Goal: Information Seeking & Learning: Learn about a topic

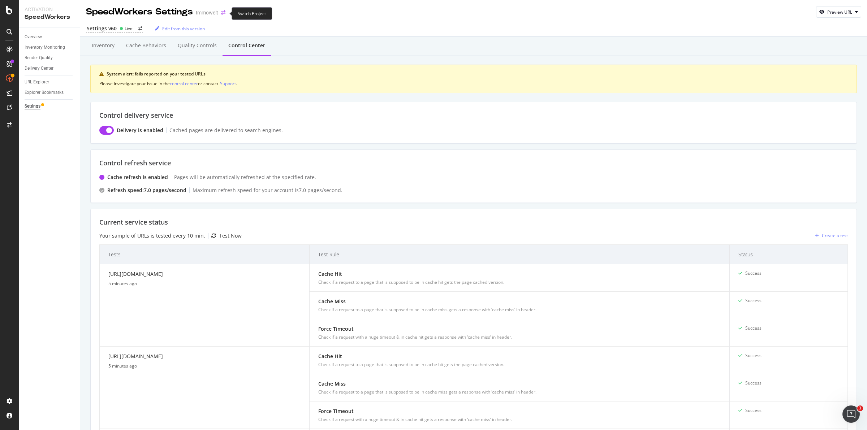
click at [223, 13] on icon "arrow-right-arrow-left" at bounding box center [223, 12] width 4 height 5
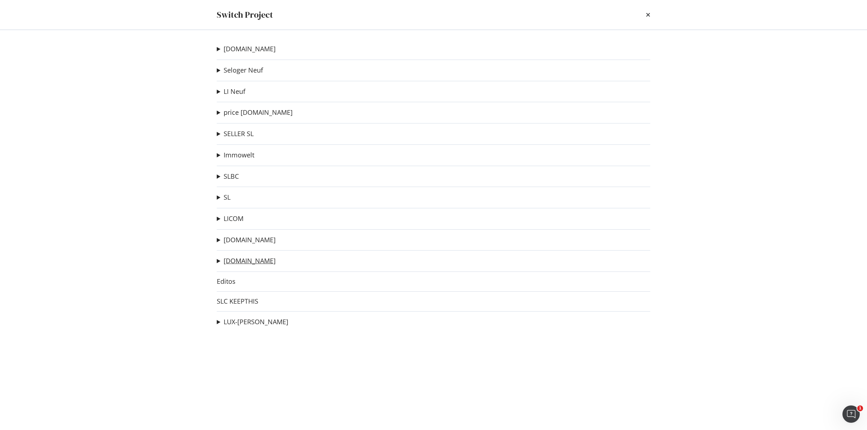
click at [247, 262] on link "[DOMAIN_NAME]" at bounding box center [250, 261] width 52 height 8
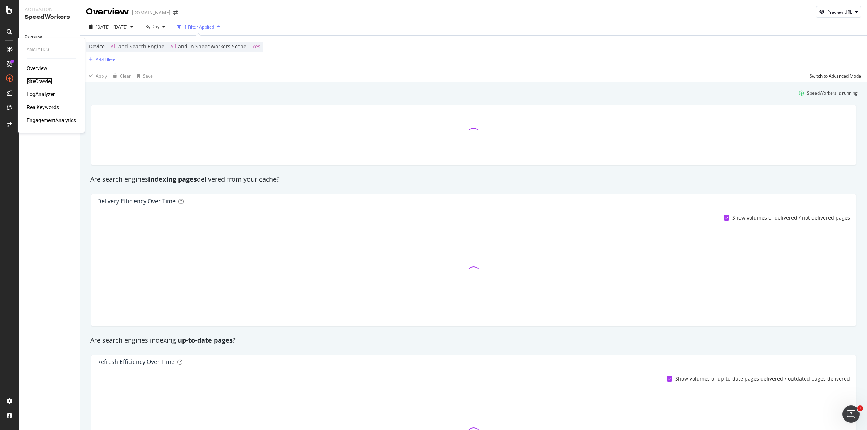
click at [40, 80] on div "SiteCrawler" at bounding box center [40, 81] width 26 height 7
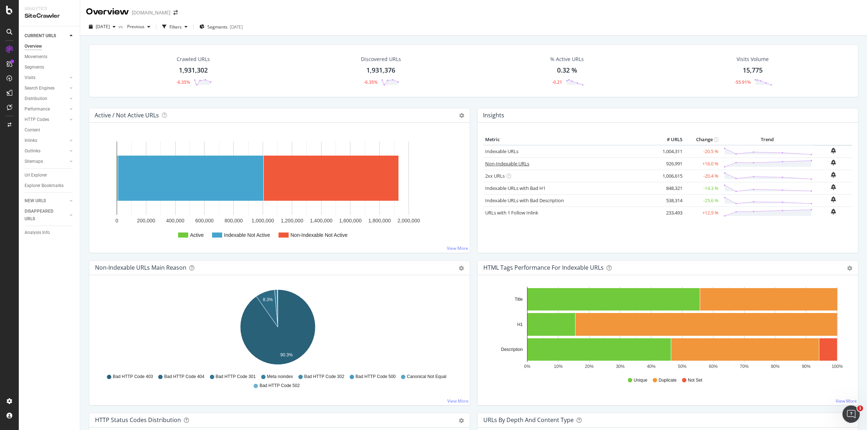
click at [510, 163] on link "Non-Indexable URLs" at bounding box center [507, 163] width 44 height 7
click at [228, 26] on span "Segments" at bounding box center [217, 27] width 20 height 6
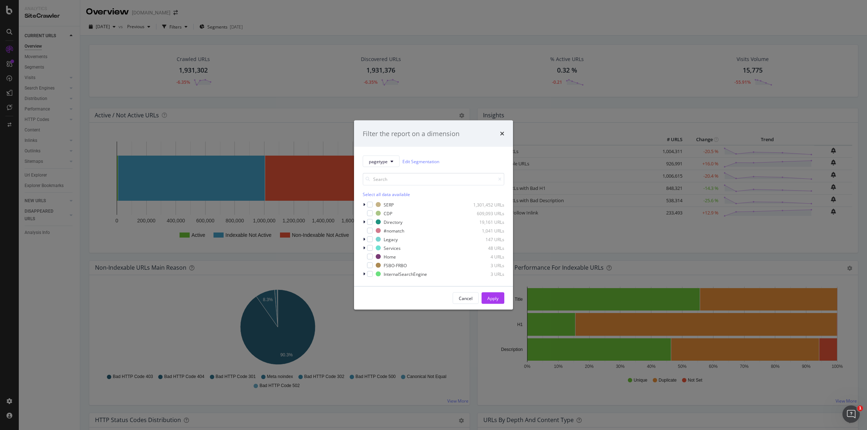
click at [341, 19] on div "Filter the report on a dimension pagetype Edit Segmentation Select all data ava…" at bounding box center [433, 215] width 867 height 430
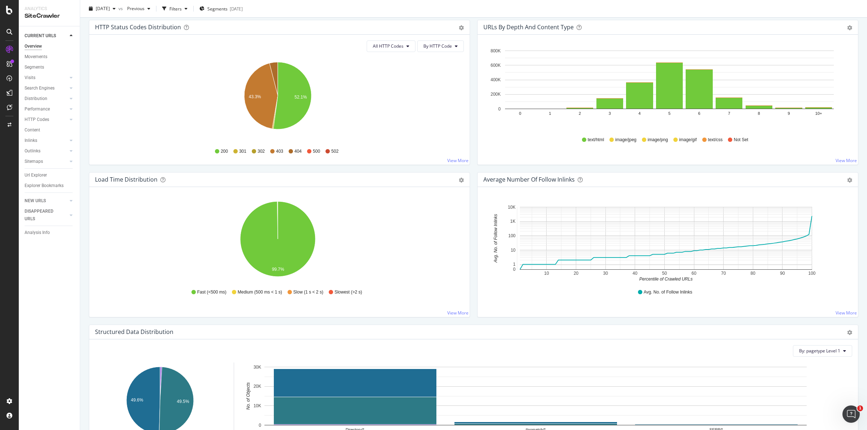
scroll to position [212, 0]
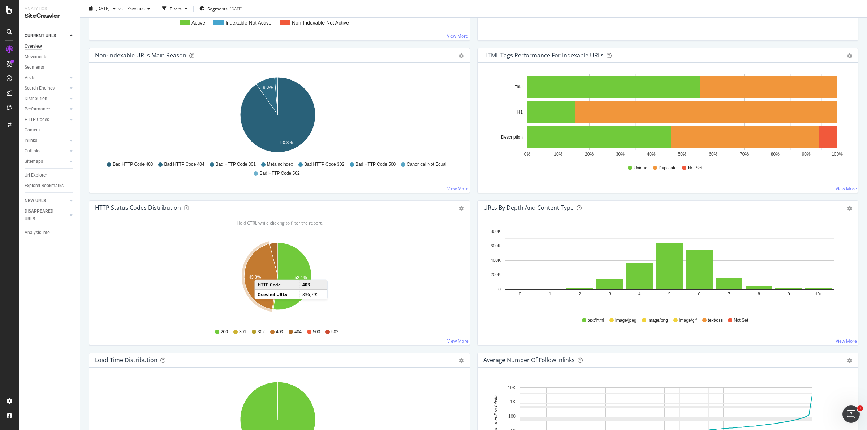
click at [262, 273] on icon "A chart." at bounding box center [261, 277] width 34 height 66
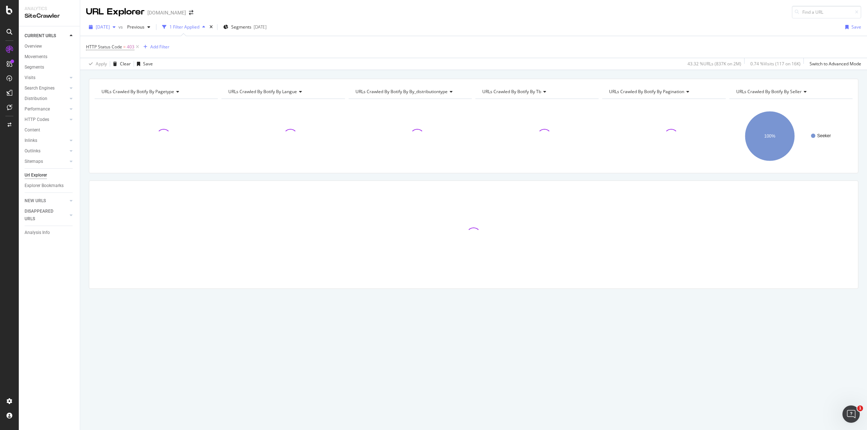
click at [119, 28] on div "button" at bounding box center [114, 27] width 9 height 4
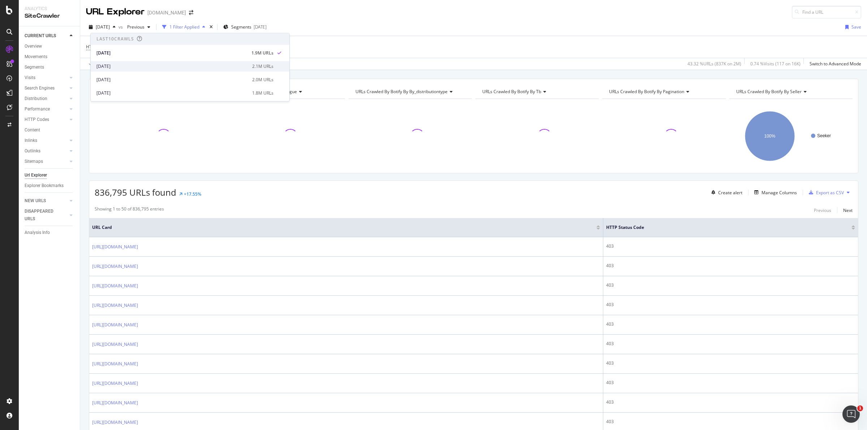
click at [118, 62] on div "2025 Aug. 1st 2.1M URLs" at bounding box center [190, 66] width 199 height 10
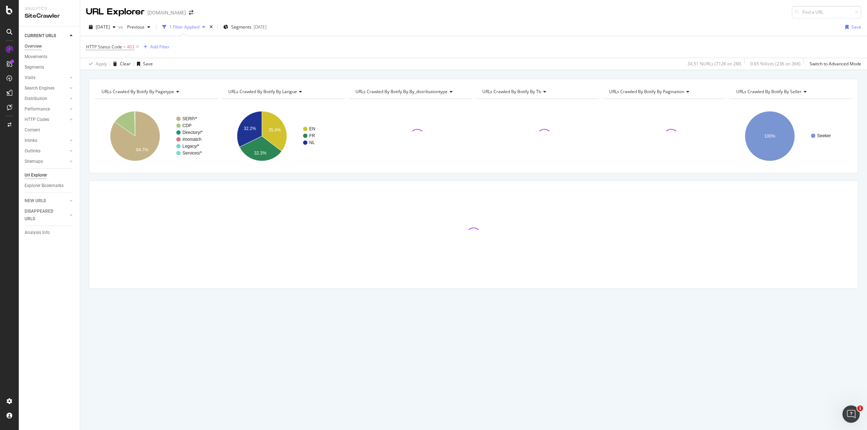
click at [40, 46] on div "Overview" at bounding box center [33, 47] width 17 height 8
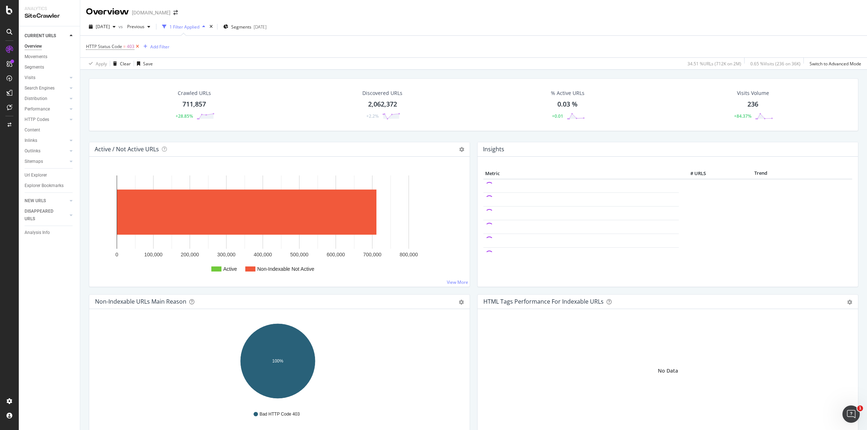
click at [136, 46] on icon at bounding box center [137, 46] width 6 height 7
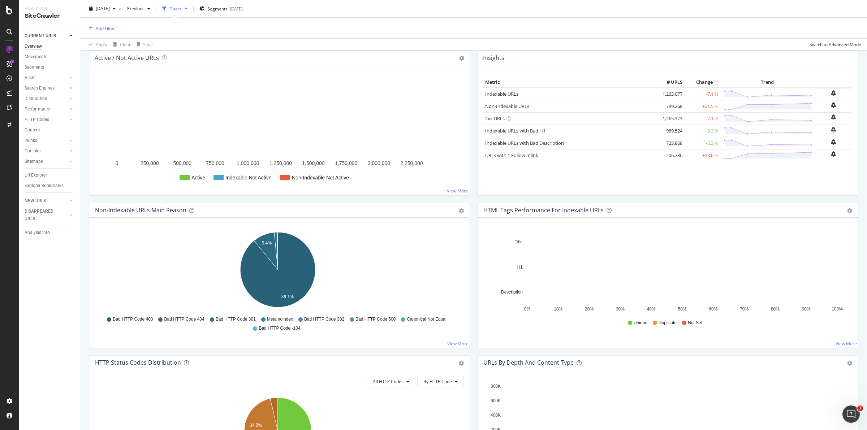
scroll to position [226, 0]
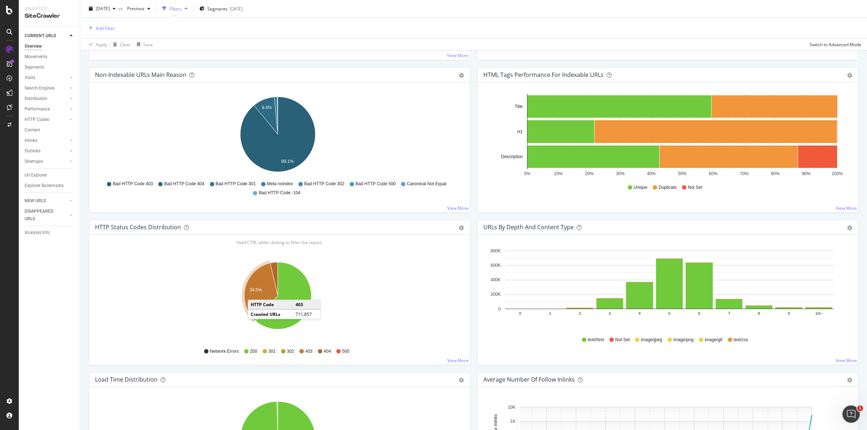
click at [255, 294] on icon "A chart." at bounding box center [261, 291] width 34 height 57
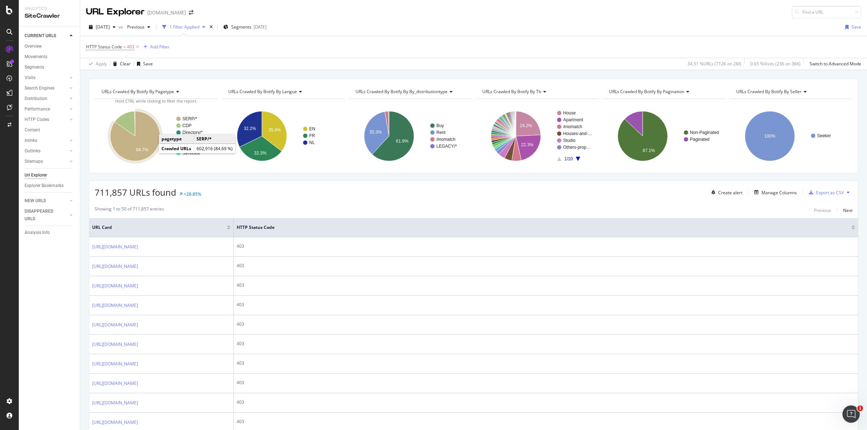
click at [149, 146] on icon "A chart." at bounding box center [135, 136] width 50 height 50
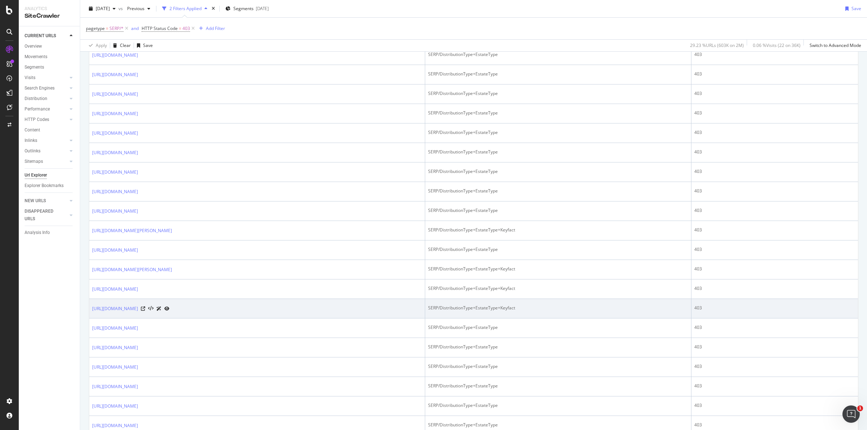
scroll to position [361, 0]
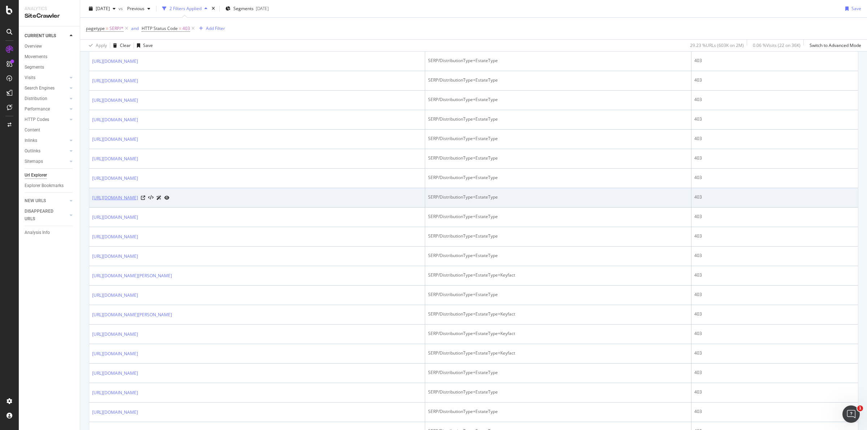
click at [138, 198] on link "https://www.immoweb.be/fr/recherche-3-chambres/maison/a-vendre/bree/3960?search…" at bounding box center [115, 197] width 46 height 7
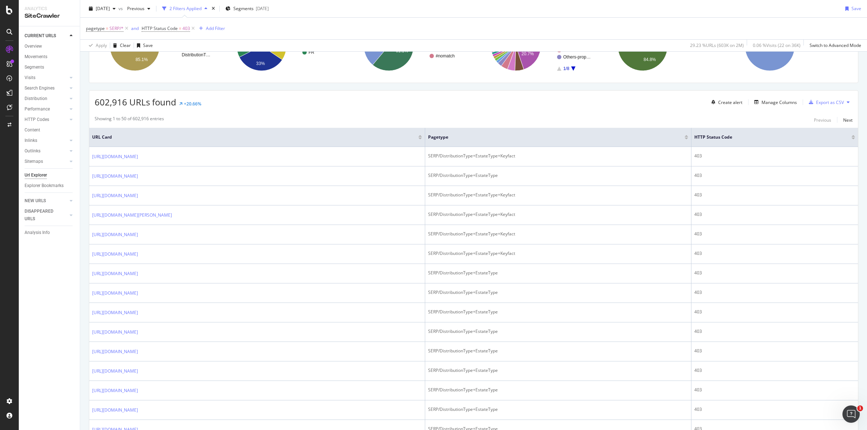
scroll to position [135, 0]
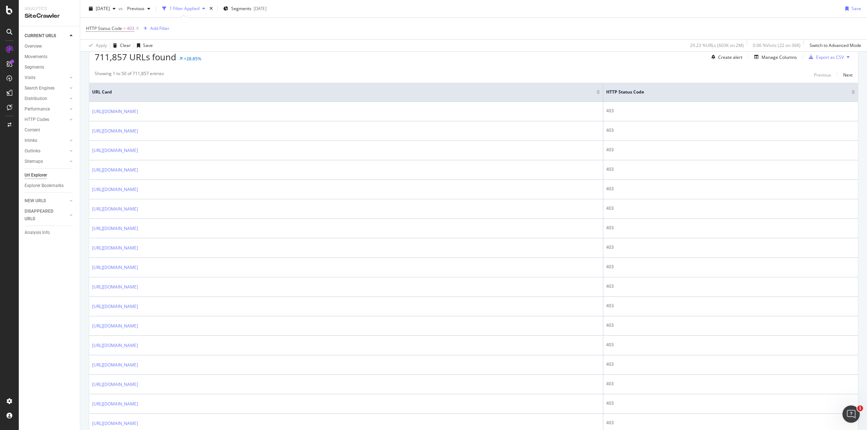
scroll to position [219, 0]
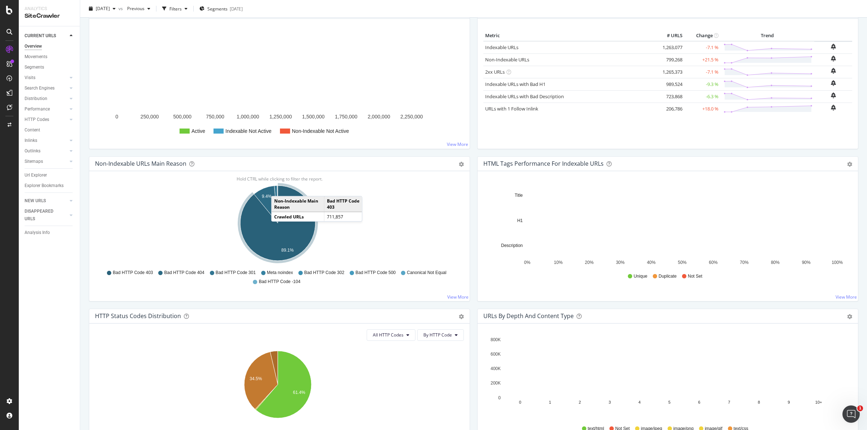
scroll to position [90, 0]
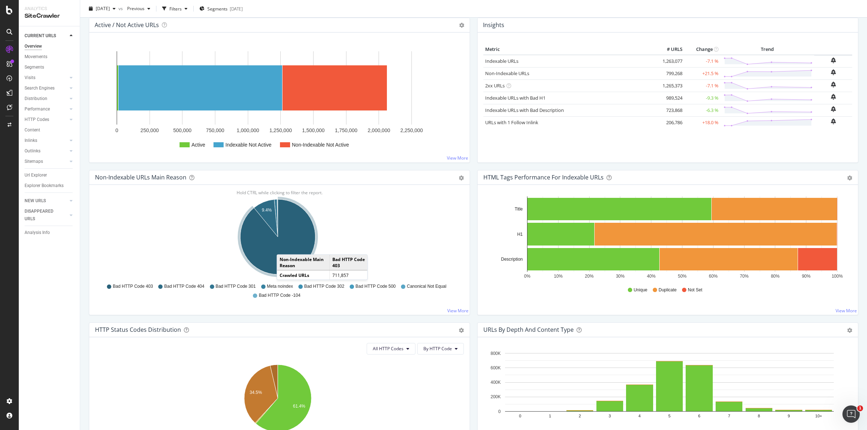
click at [284, 248] on icon "A chart." at bounding box center [277, 236] width 75 height 75
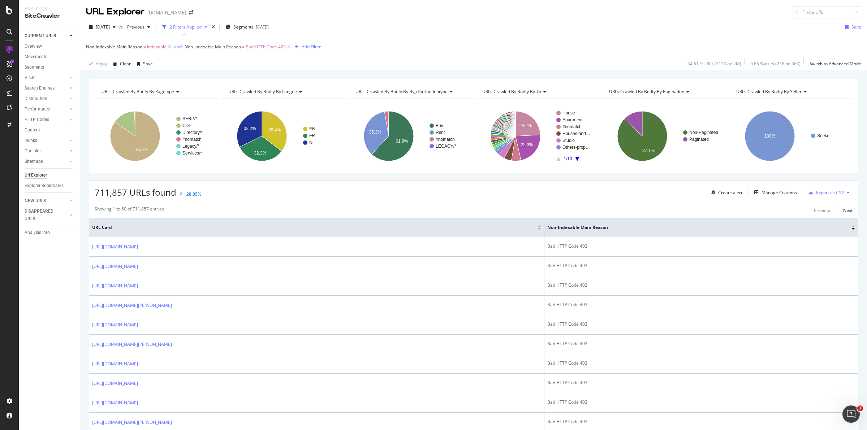
click at [307, 44] on div "Add Filter" at bounding box center [311, 47] width 19 height 6
drag, startPoint x: 353, startPoint y: 18, endPoint x: 277, endPoint y: 1, distance: 78.2
click at [353, 16] on div "URL Explorer immoweb.be" at bounding box center [473, 9] width 787 height 18
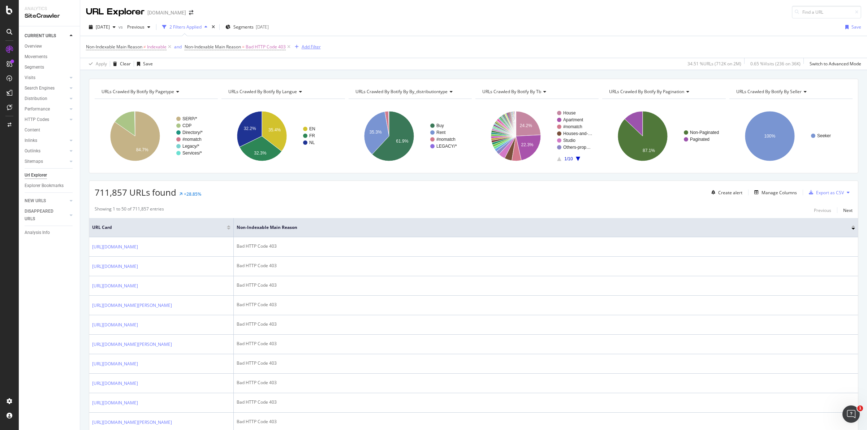
click at [314, 47] on div "Add Filter" at bounding box center [311, 47] width 19 height 6
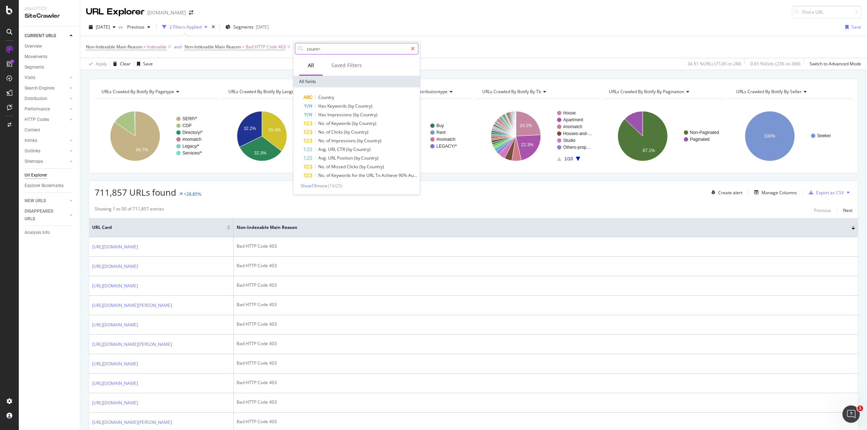
type input "count="
click at [414, 47] on icon at bounding box center [413, 48] width 4 height 5
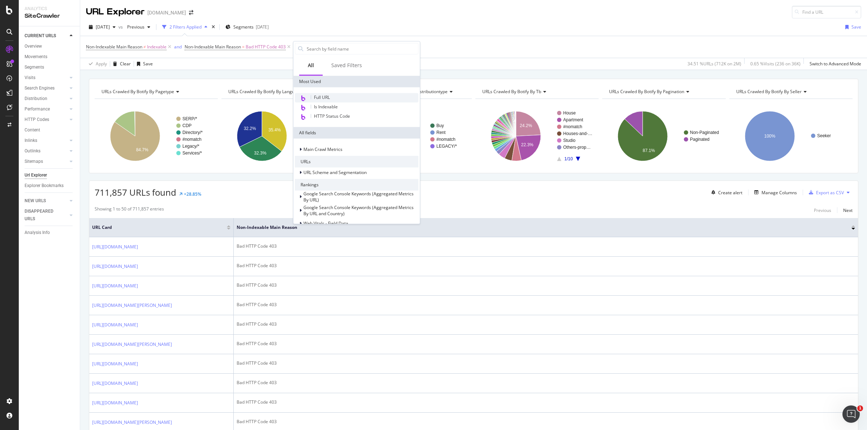
click at [331, 100] on div "Full URL" at bounding box center [357, 97] width 124 height 9
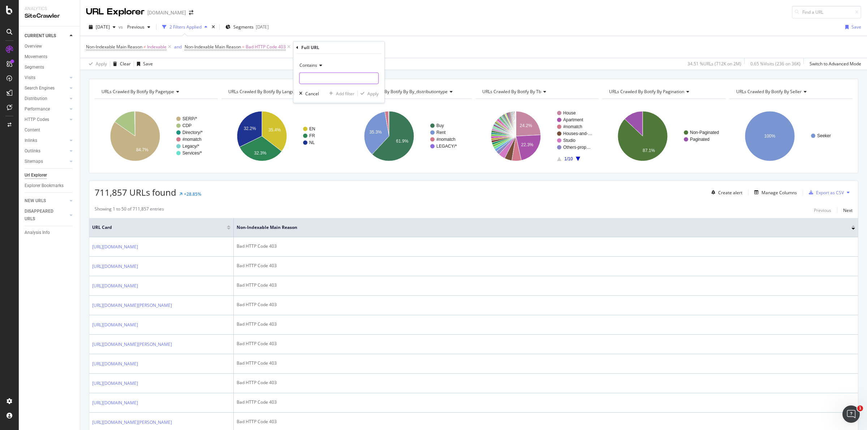
click at [319, 76] on input "text" at bounding box center [339, 79] width 79 height 12
type input "count="
click at [375, 90] on button "Apply" at bounding box center [368, 93] width 21 height 7
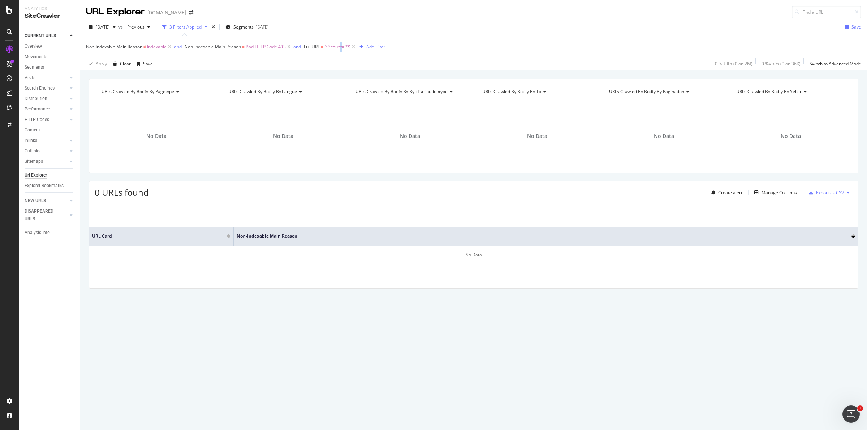
click at [342, 47] on span "^.*count=.*$" at bounding box center [337, 47] width 26 height 10
click at [389, 77] on div at bounding box center [385, 77] width 10 height 12
click at [281, 57] on div "Non-Indexable Main Reason ≠ Indexable and Non-Indexable Main Reason = Bad HTTP …" at bounding box center [473, 47] width 775 height 22
click at [355, 46] on icon at bounding box center [353, 46] width 6 height 7
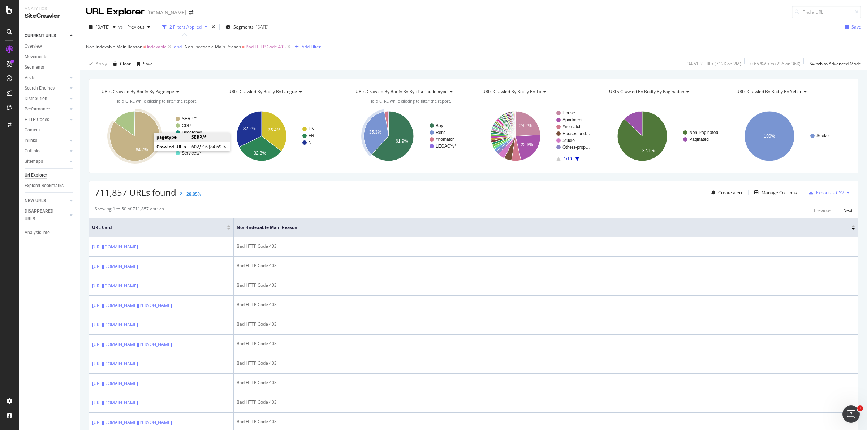
click at [138, 144] on icon "A chart." at bounding box center [135, 136] width 50 height 50
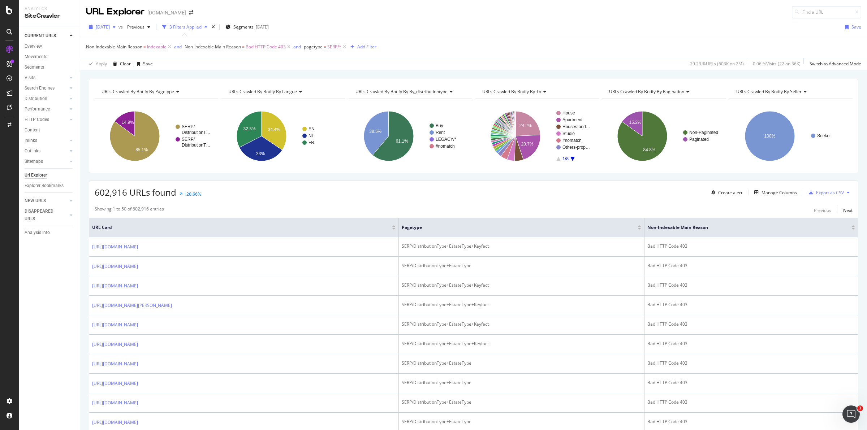
click at [119, 31] on div "[DATE]" at bounding box center [102, 27] width 33 height 11
click at [125, 53] on div "[DATE]" at bounding box center [171, 53] width 151 height 7
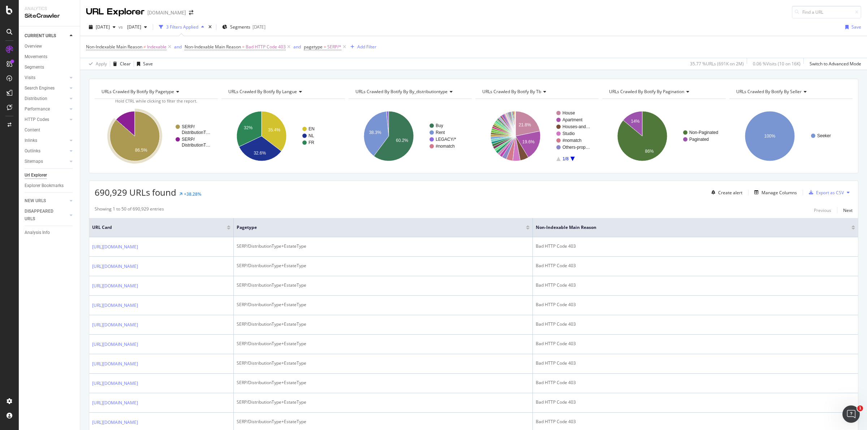
drag, startPoint x: 500, startPoint y: 213, endPoint x: 452, endPoint y: 206, distance: 49.3
click at [500, 213] on div "Showing 1 to 50 of 690,929 entries Previous Next" at bounding box center [473, 210] width 769 height 9
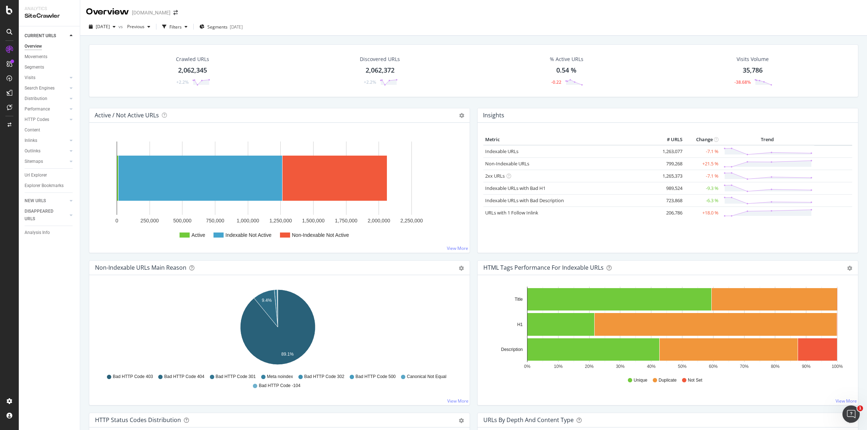
click at [358, 21] on div "2025 Aug. 1st vs Previous Filters Segments 2025-06-23" at bounding box center [473, 28] width 787 height 14
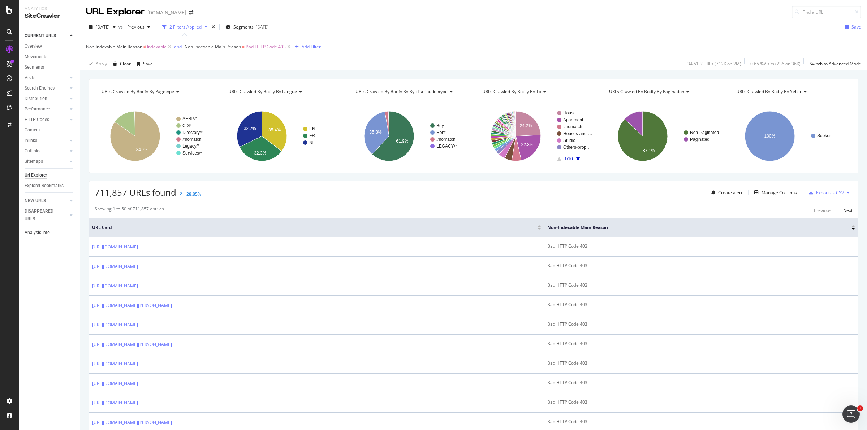
click at [44, 233] on div "Analysis Info" at bounding box center [37, 233] width 25 height 8
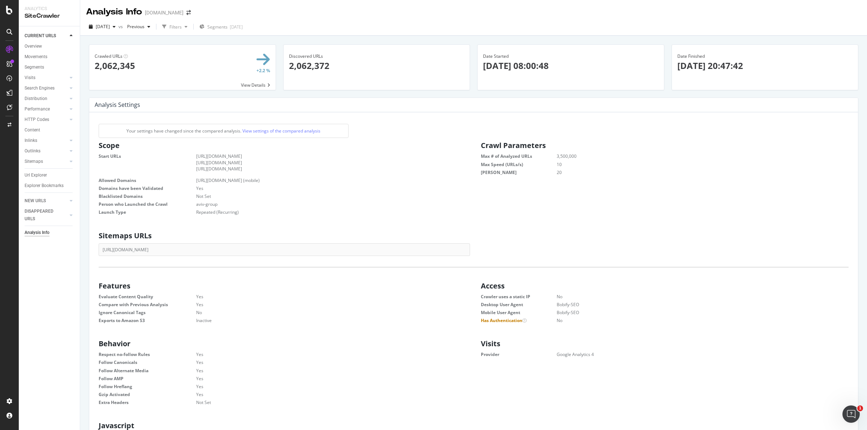
scroll to position [108, 360]
click at [119, 21] on button "[DATE]" at bounding box center [102, 27] width 33 height 12
click at [125, 55] on div "[DATE]" at bounding box center [171, 52] width 151 height 7
drag, startPoint x: 525, startPoint y: 66, endPoint x: 470, endPoint y: 68, distance: 54.2
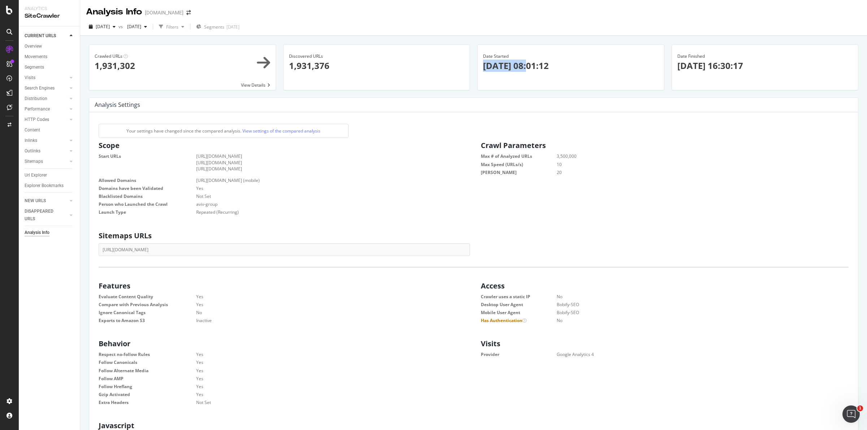
click at [474, 68] on div "Date Started 2025-08-29 08:01:12" at bounding box center [571, 70] width 194 height 53
drag, startPoint x: 724, startPoint y: 68, endPoint x: 658, endPoint y: 69, distance: 65.8
click at [658, 69] on div "Crawled URLs 1,931,302 View Details Discovered URLs 1,931,376 Date Started 2025…" at bounding box center [473, 70] width 777 height 53
click at [754, 29] on div "2025 Aug. 29th vs 2025 Jul. 4th Filters Segments 2025-06-23" at bounding box center [473, 28] width 787 height 14
click at [110, 26] on span "[DATE]" at bounding box center [103, 26] width 14 height 6
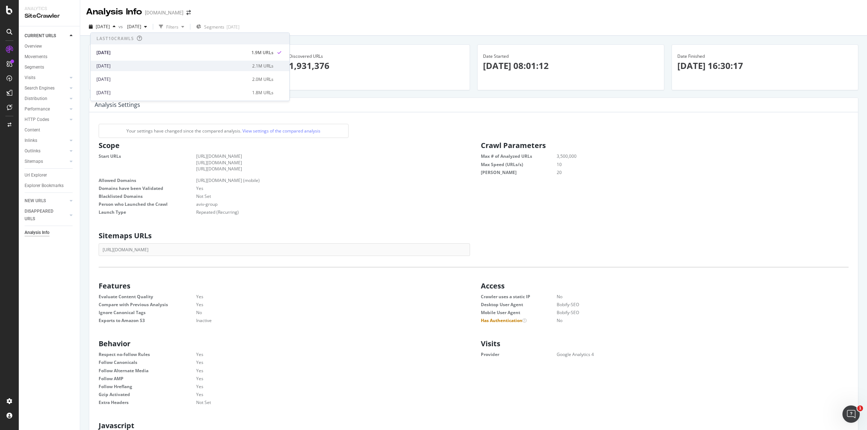
click at [118, 65] on div "[DATE]" at bounding box center [171, 66] width 151 height 7
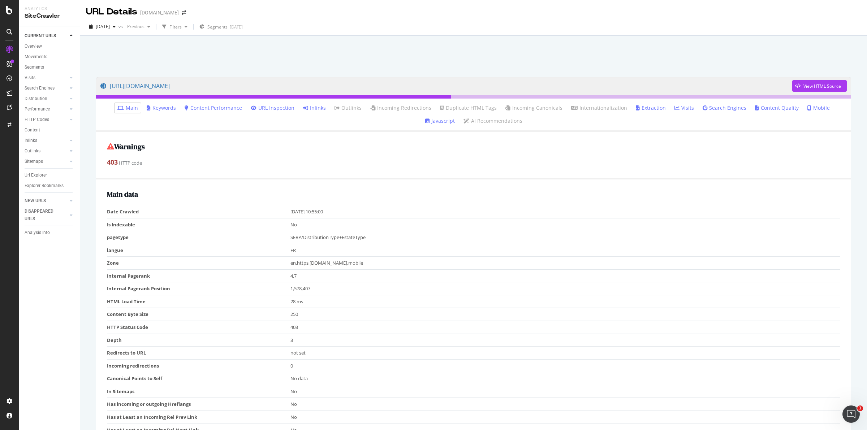
click at [303, 107] on link "Inlinks" at bounding box center [314, 107] width 23 height 7
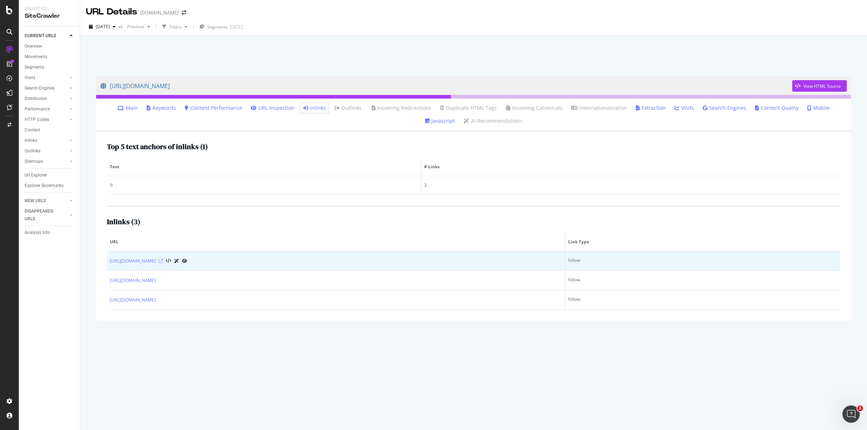
click at [163, 262] on icon at bounding box center [161, 261] width 4 height 4
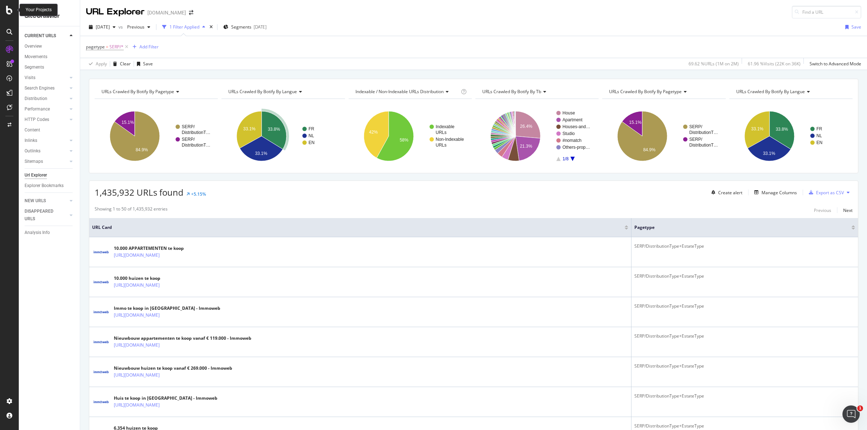
click at [11, 10] on icon at bounding box center [9, 10] width 7 height 9
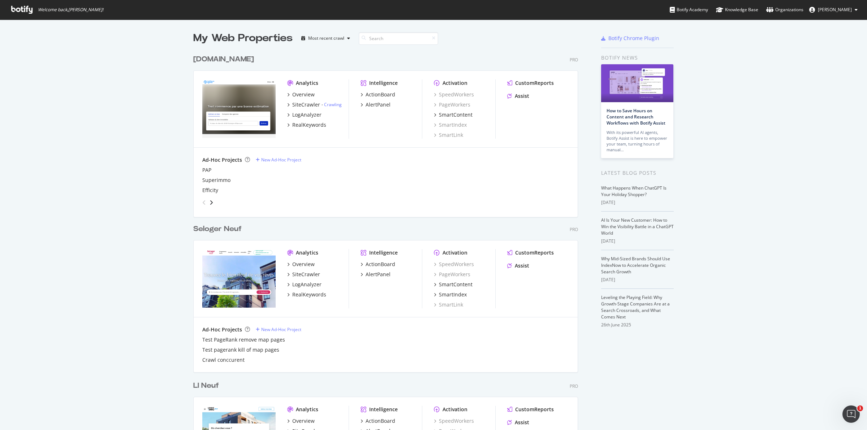
scroll to position [423, 853]
click at [373, 40] on input at bounding box center [398, 38] width 79 height 13
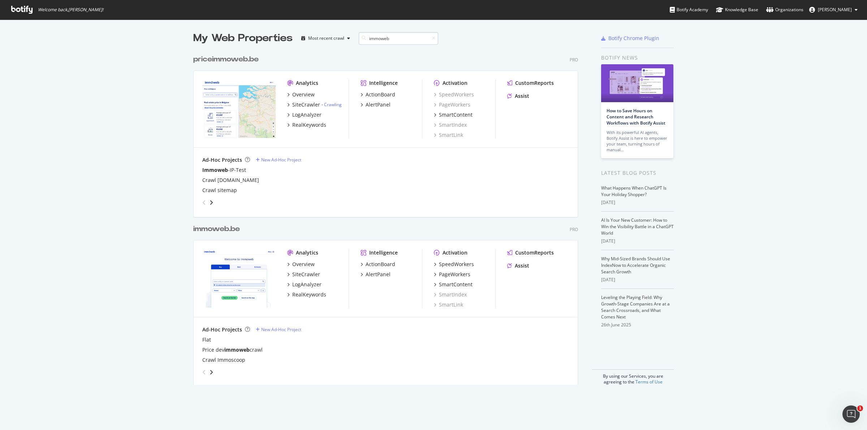
scroll to position [333, 384]
type input "immoweb"
click at [310, 116] on div "LogAnalyzer" at bounding box center [306, 114] width 29 height 7
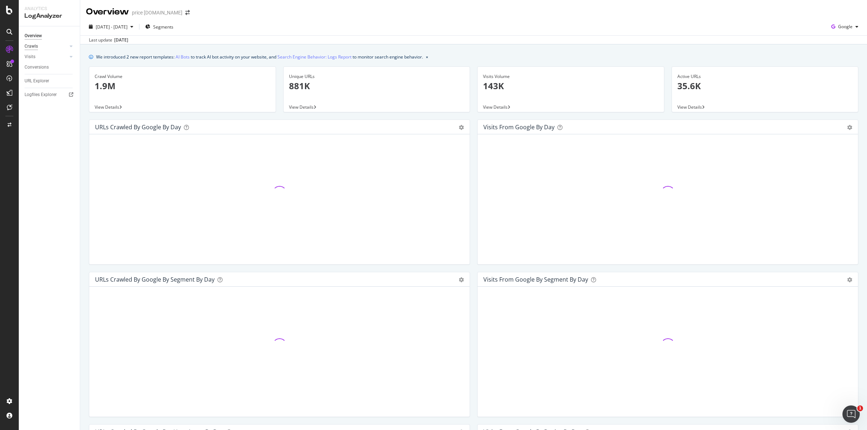
click at [33, 44] on div "Crawls" at bounding box center [31, 47] width 13 height 8
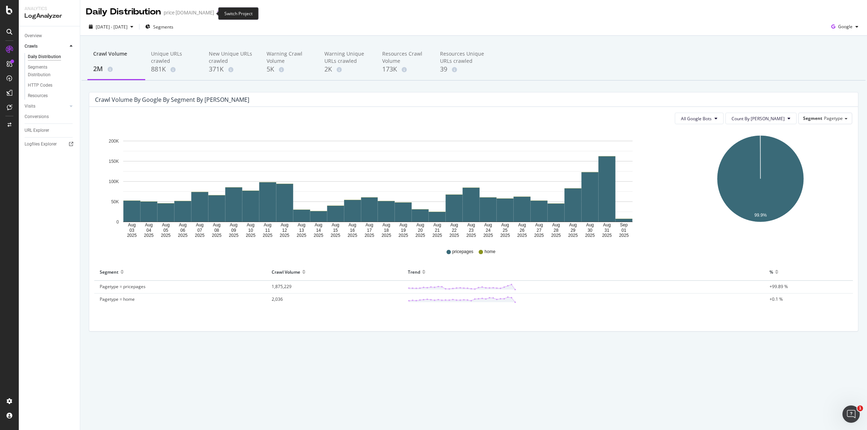
click at [217, 13] on icon "arrow-right-arrow-left" at bounding box center [219, 12] width 4 height 5
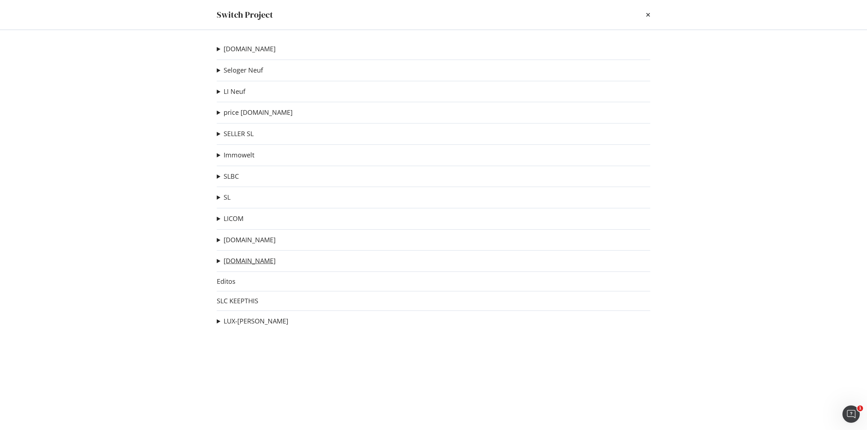
click at [243, 262] on link "[DOMAIN_NAME]" at bounding box center [250, 261] width 52 height 8
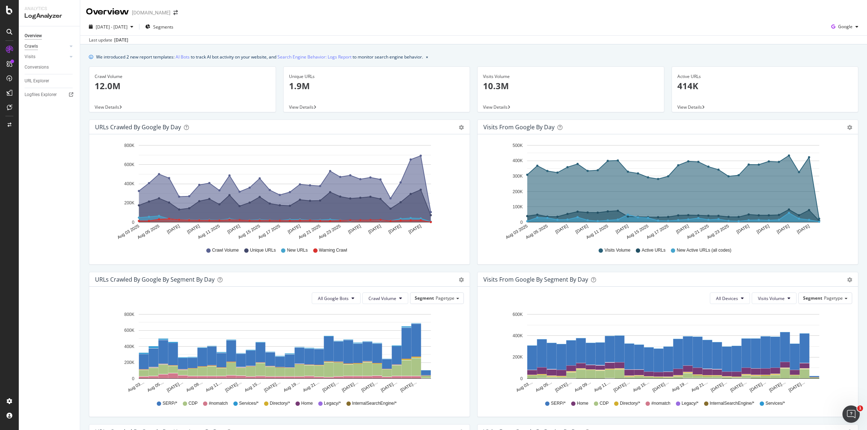
click at [33, 48] on div "Crawls" at bounding box center [31, 47] width 13 height 8
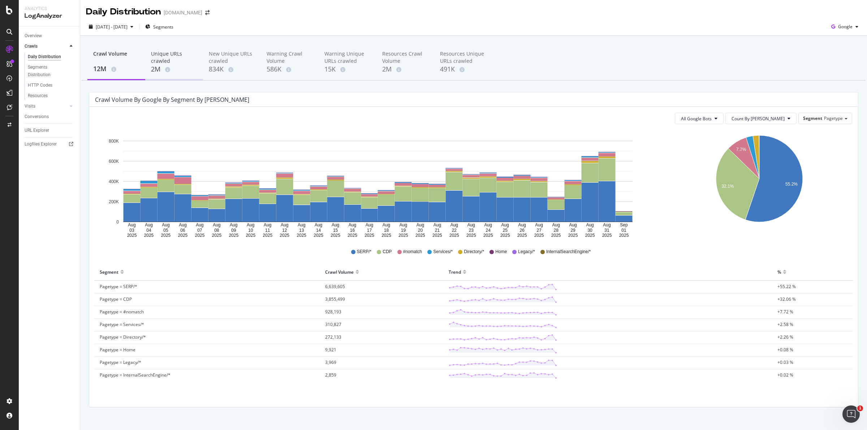
click at [167, 60] on div "Unique URLs crawled" at bounding box center [174, 57] width 46 height 14
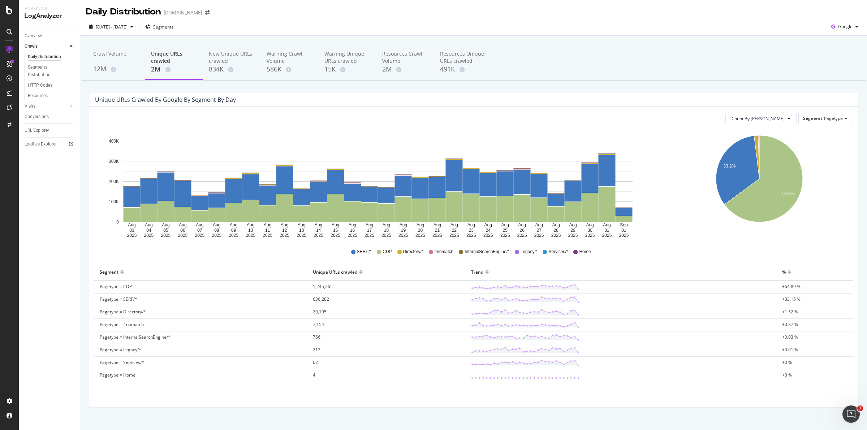
click at [672, 245] on div "SERP/* CDP Directory/* #nomatch InternalSearchEngine/* Legacy/* Services/* Home" at bounding box center [473, 252] width 757 height 16
click at [120, 28] on span "[DATE] - [DATE]" at bounding box center [112, 27] width 32 height 6
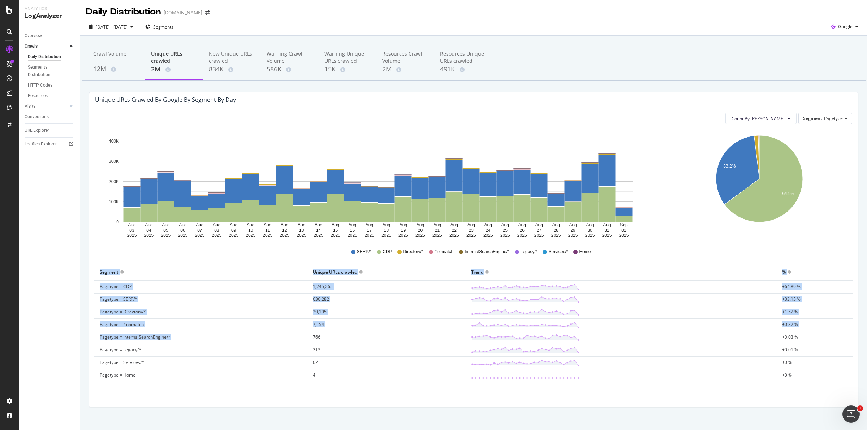
drag, startPoint x: 176, startPoint y: 340, endPoint x: 87, endPoint y: 338, distance: 89.3
click at [87, 338] on div "Unique URLs crawled by google by Segment by Day Count By Day Segment Pagetype H…" at bounding box center [473, 253] width 777 height 323
click at [184, 337] on td "Pagetype = InternalSearchEngine/*" at bounding box center [200, 338] width 213 height 13
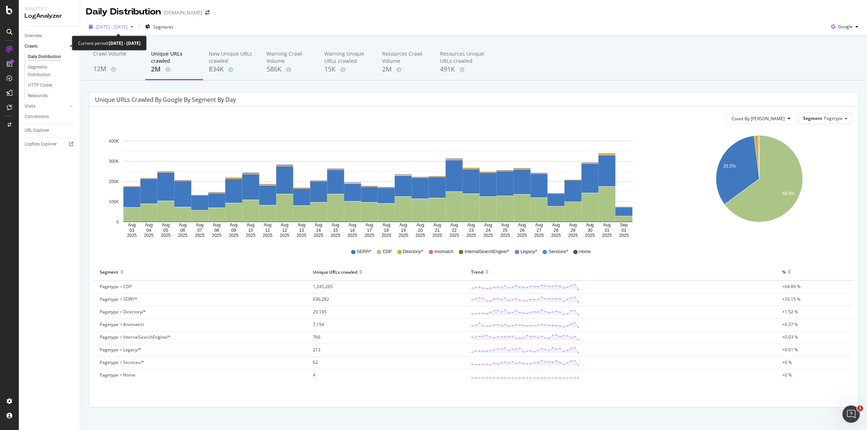
click at [128, 29] on span "[DATE] - [DATE]" at bounding box center [112, 27] width 32 height 6
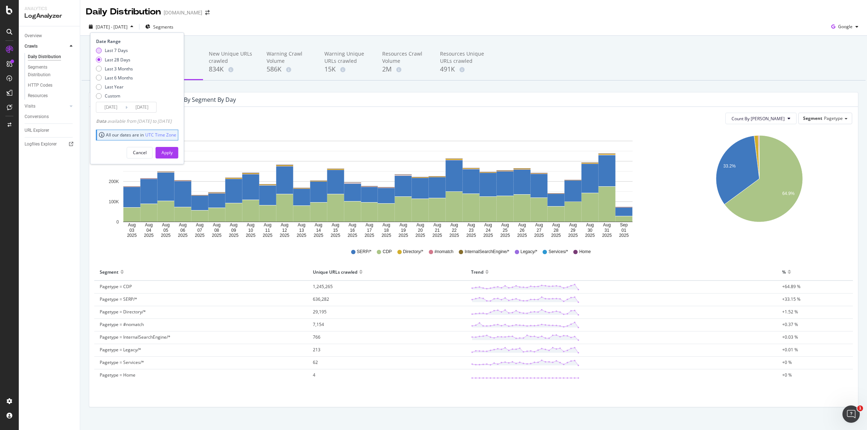
click at [115, 51] on div "Last 7 Days" at bounding box center [116, 50] width 23 height 6
type input "[DATE]"
click at [173, 147] on div "Apply" at bounding box center [167, 152] width 11 height 11
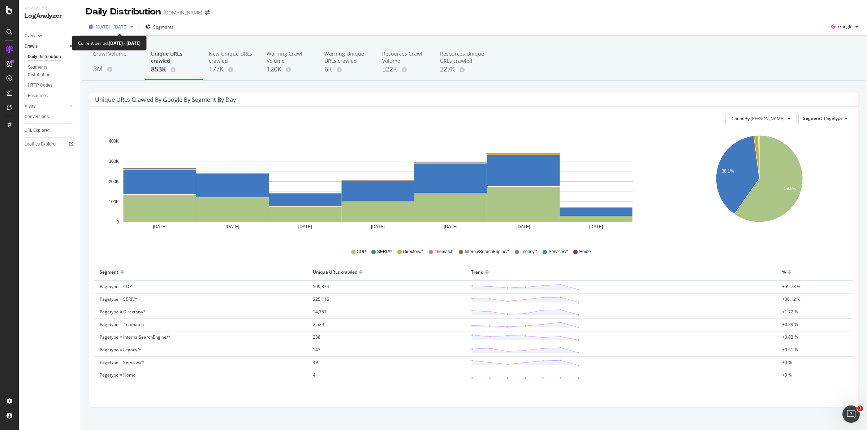
click at [128, 26] on span "[DATE] - [DATE]" at bounding box center [112, 27] width 32 height 6
click at [279, 11] on div "Daily Distribution [DOMAIN_NAME]" at bounding box center [473, 9] width 787 height 18
click at [36, 36] on div "Overview" at bounding box center [33, 36] width 17 height 8
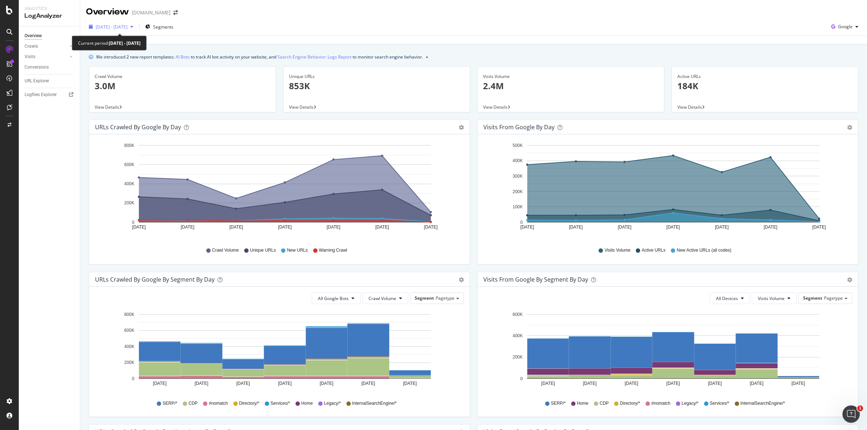
click at [128, 26] on span "[DATE] - [DATE]" at bounding box center [112, 27] width 32 height 6
click at [8, 10] on icon at bounding box center [9, 10] width 7 height 9
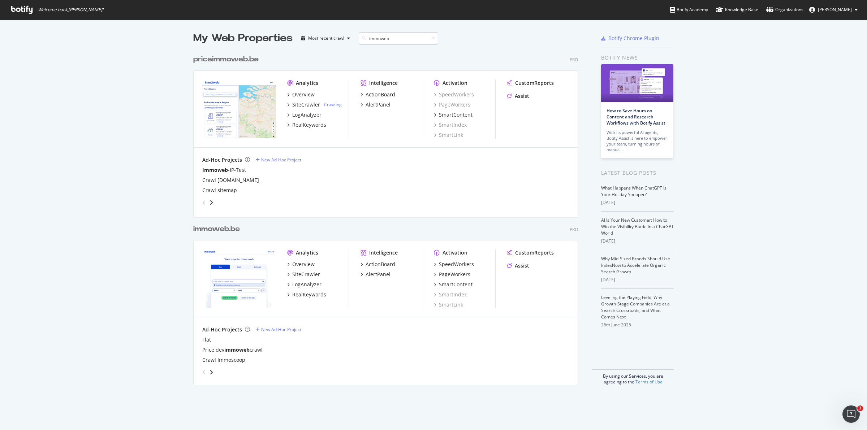
scroll to position [333, 384]
type input "immoweb"
click at [299, 265] on div "Overview" at bounding box center [303, 264] width 22 height 7
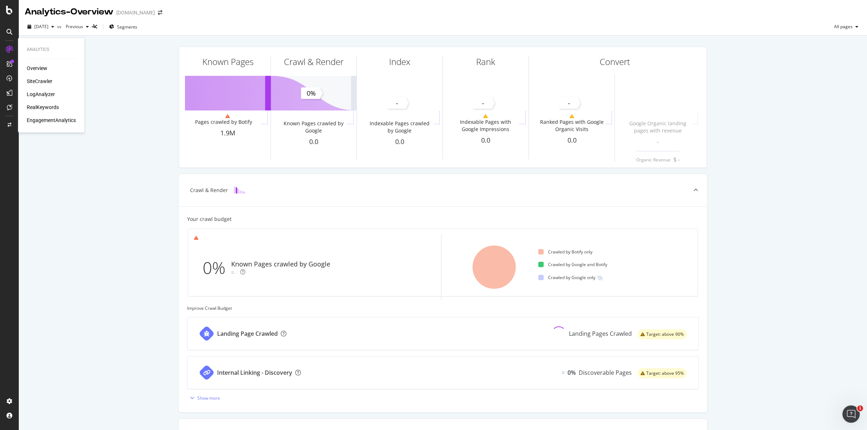
click at [37, 80] on div "SiteCrawler" at bounding box center [40, 81] width 26 height 7
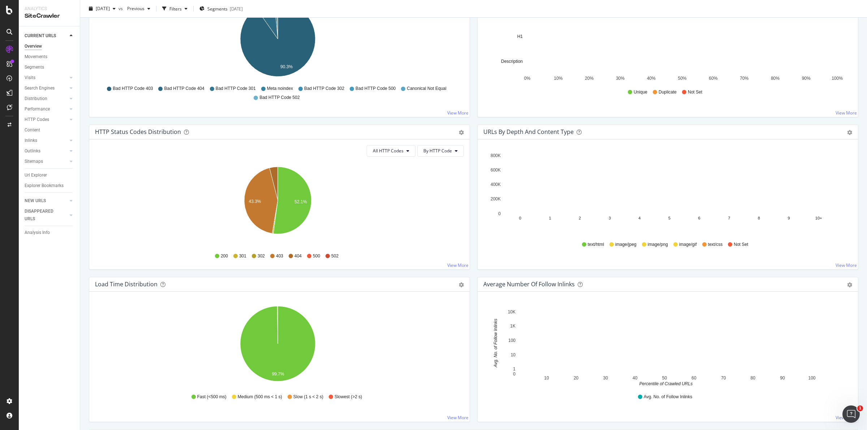
scroll to position [271, 0]
